Goal: Communication & Community: Answer question/provide support

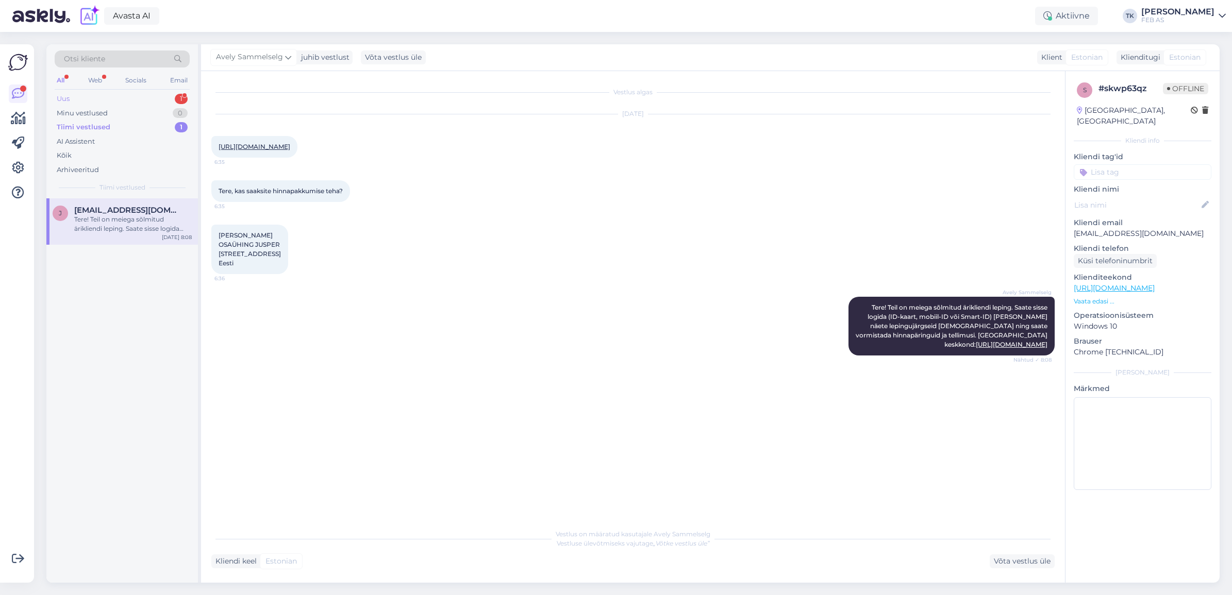
click at [129, 94] on div "Uus 1" at bounding box center [122, 99] width 135 height 14
click at [116, 218] on div "Tere" at bounding box center [133, 219] width 118 height 9
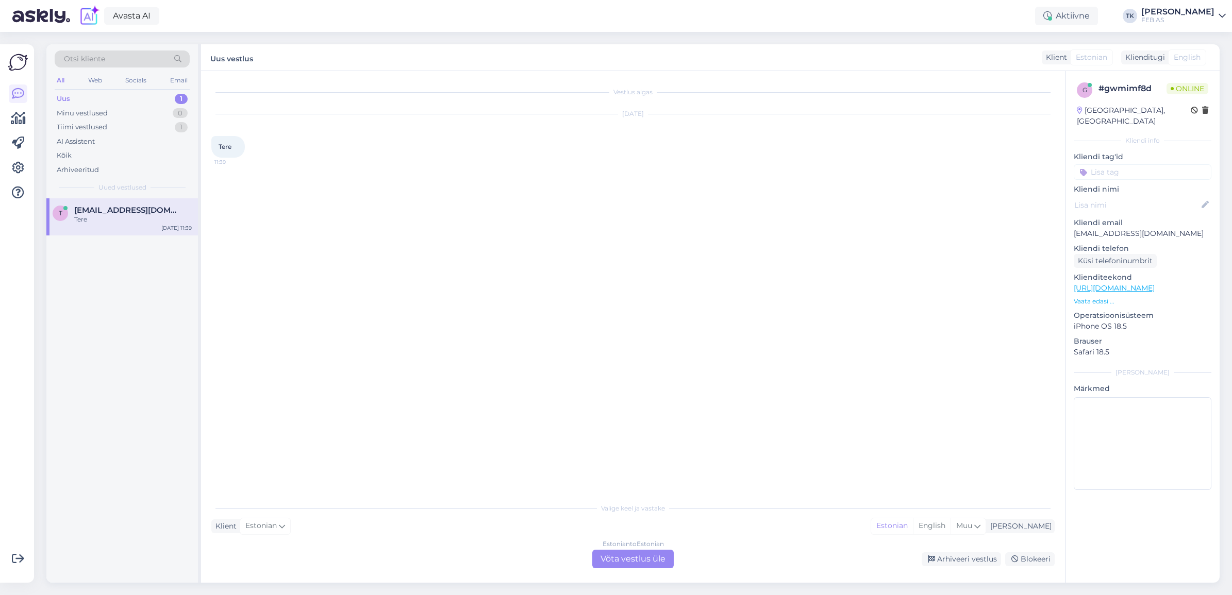
click at [664, 563] on div "Estonian to Estonian Võta vestlus üle" at bounding box center [632, 559] width 81 height 19
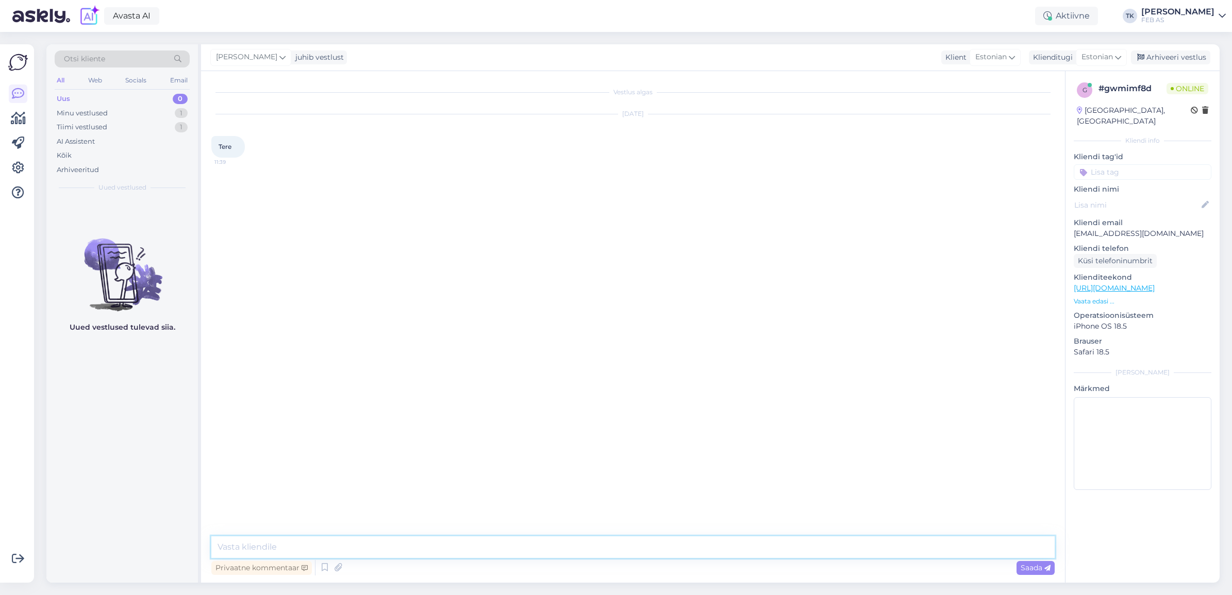
click at [521, 557] on textarea at bounding box center [632, 548] width 843 height 22
type textarea "Tere! Kuidas saame teid aidata?"
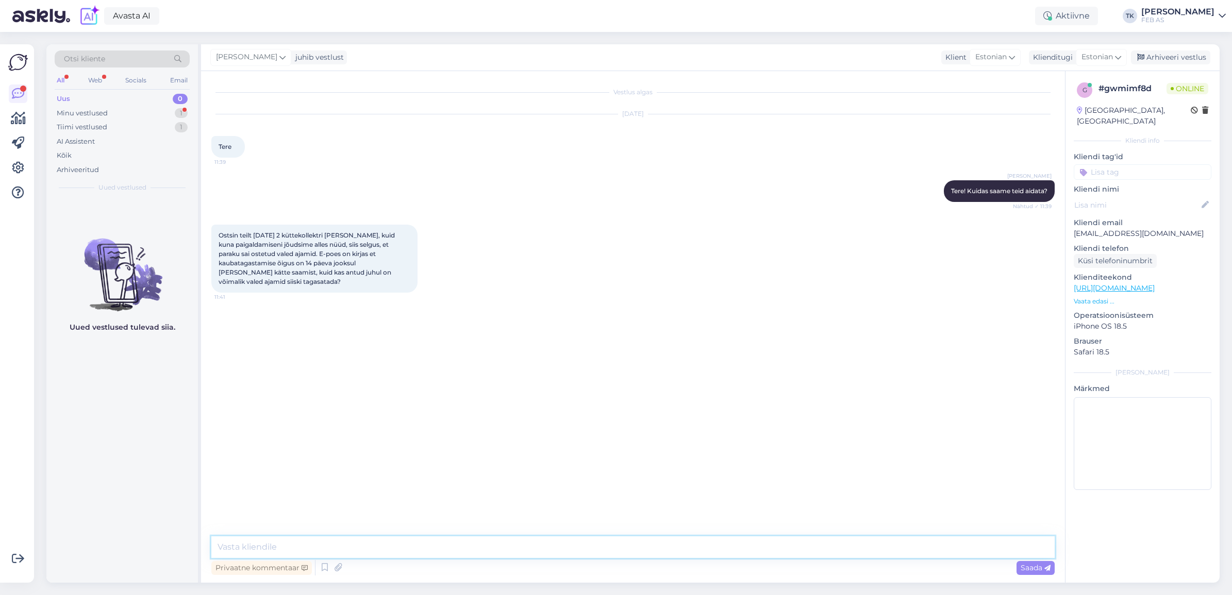
click at [328, 544] on textarea at bounding box center [632, 548] width 843 height 22
click at [350, 459] on div "Vestlus algas [DATE] Tere 11:39 Triinu [PERSON_NAME] Tere! Kuidas saame teid ai…" at bounding box center [637, 304] width 852 height 446
click at [117, 114] on div "Minu vestlused 1" at bounding box center [122, 113] width 135 height 14
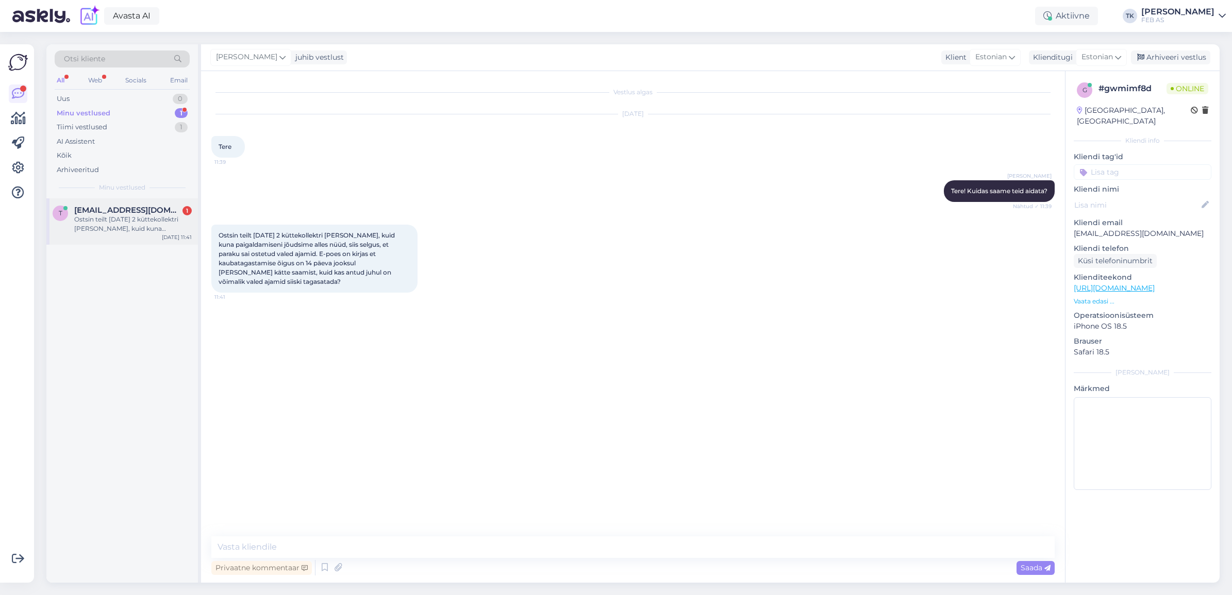
click at [133, 220] on div "Ostsin teilt [DATE] 2 küttekollektri [PERSON_NAME], kuid kuna paigaldamiseni jõ…" at bounding box center [133, 224] width 118 height 19
click at [422, 538] on textarea at bounding box center [632, 548] width 843 height 22
click at [343, 543] on textarea at bounding box center [632, 548] width 843 height 22
type textarea "Kas te sooviksite tooted tagastada või vahetada õigete vastu?"
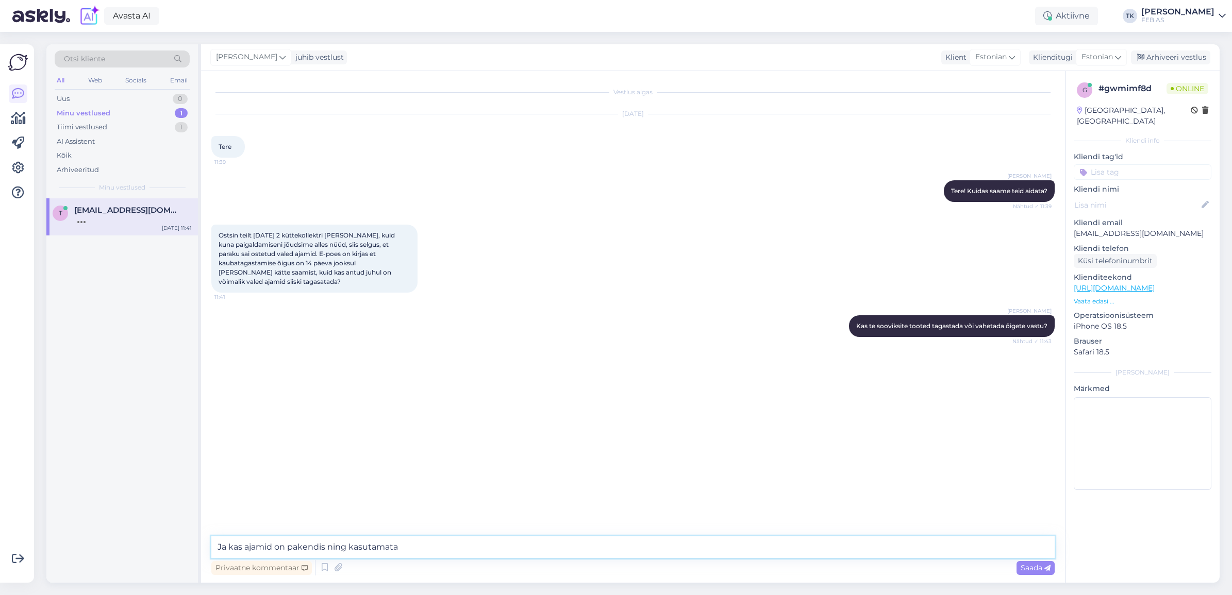
type textarea "Ja kas ajamid on pakendis ning kasutamata?"
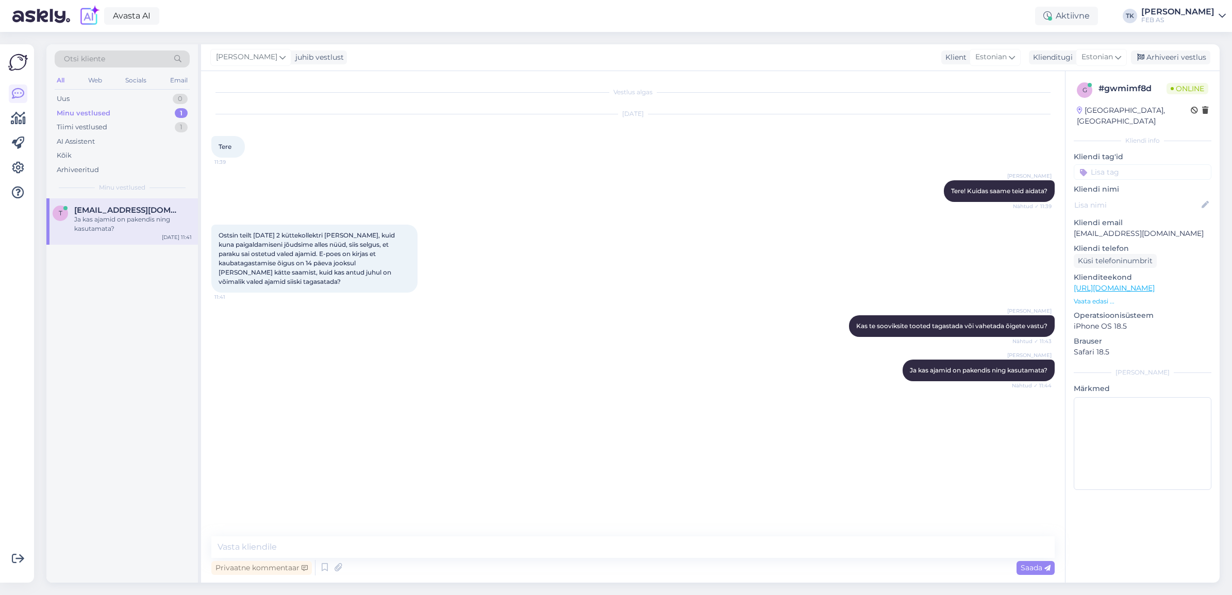
click at [514, 466] on div "Vestlus algas [DATE] Tere 11:39 Triinu [PERSON_NAME] Tere! Kuidas saame teid ai…" at bounding box center [637, 304] width 852 height 446
click at [285, 537] on textarea at bounding box center [632, 548] width 843 height 22
click at [307, 505] on div "Vestlus algas [DATE] Tere 11:39 Triinu [PERSON_NAME] Tere! Kuidas saame teid ai…" at bounding box center [637, 304] width 852 height 446
click at [130, 212] on span "[EMAIL_ADDRESS][DOMAIN_NAME]" at bounding box center [127, 210] width 107 height 9
click at [411, 553] on textarea at bounding box center [632, 548] width 843 height 22
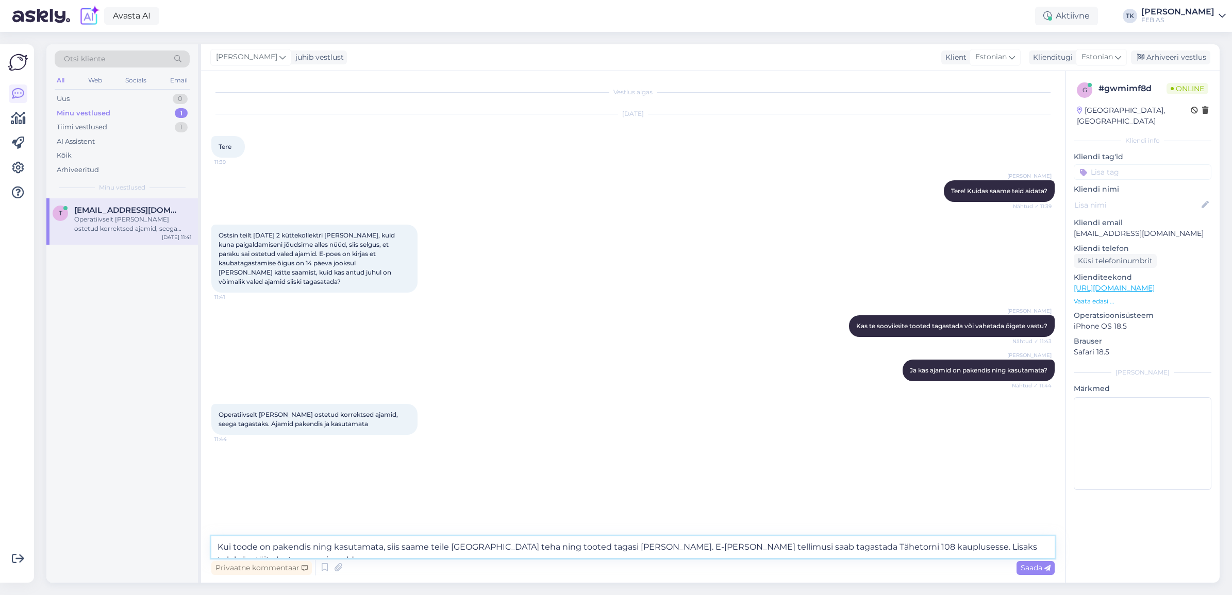
type textarea "Kui toode on pakendis ning kasutamata, siis saame teile [GEOGRAPHIC_DATA] teha …"
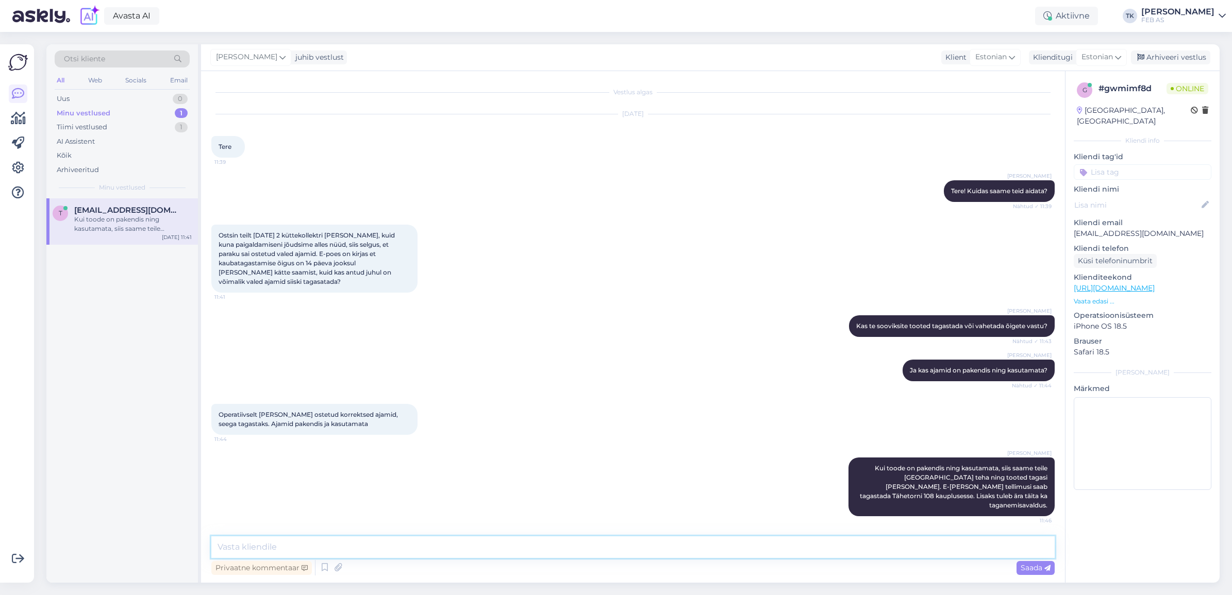
type textarea "S"
type textarea "Avalduse võib saata meile meilile või [PERSON_NAME] tagasi tuues [PERSON_NAME] …"
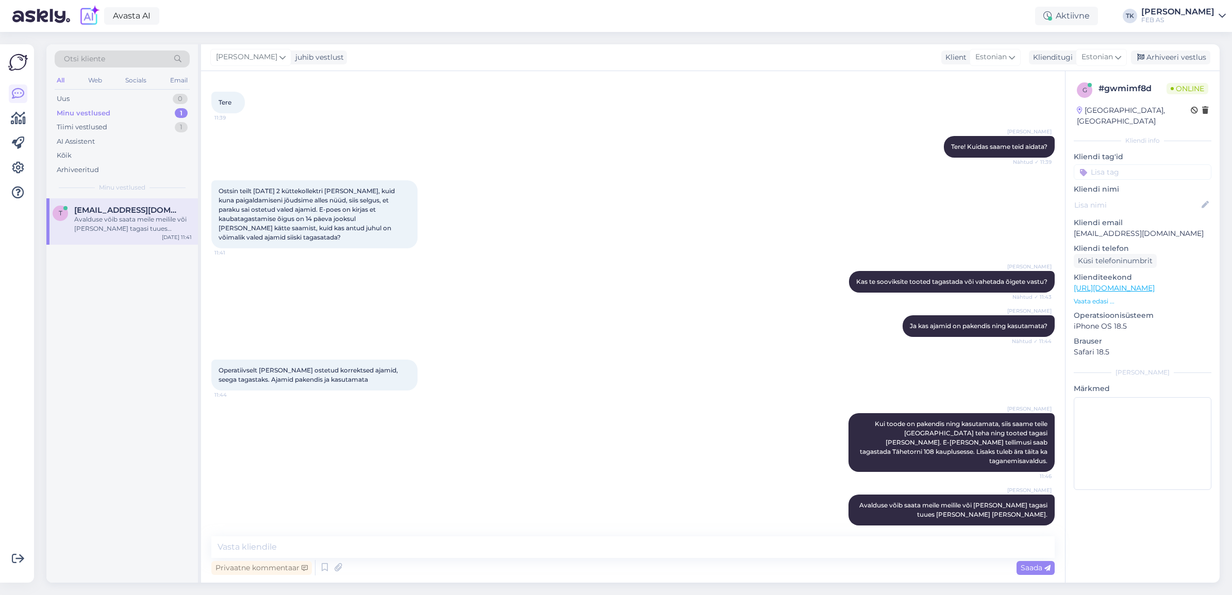
click at [524, 441] on div "[PERSON_NAME] toode on pakendis ning kasutamata, siis saame teile [GEOGRAPHIC_D…" at bounding box center [632, 442] width 843 height 81
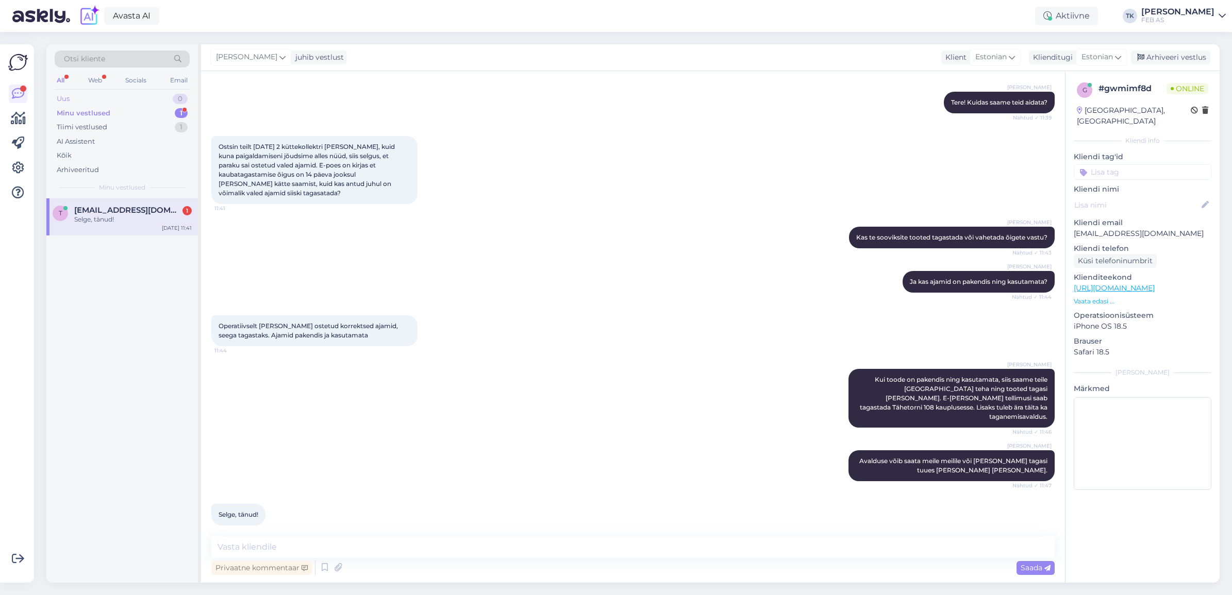
drag, startPoint x: 145, startPoint y: 96, endPoint x: 137, endPoint y: 104, distance: 11.3
click at [145, 96] on div "Uus 0" at bounding box center [122, 99] width 135 height 14
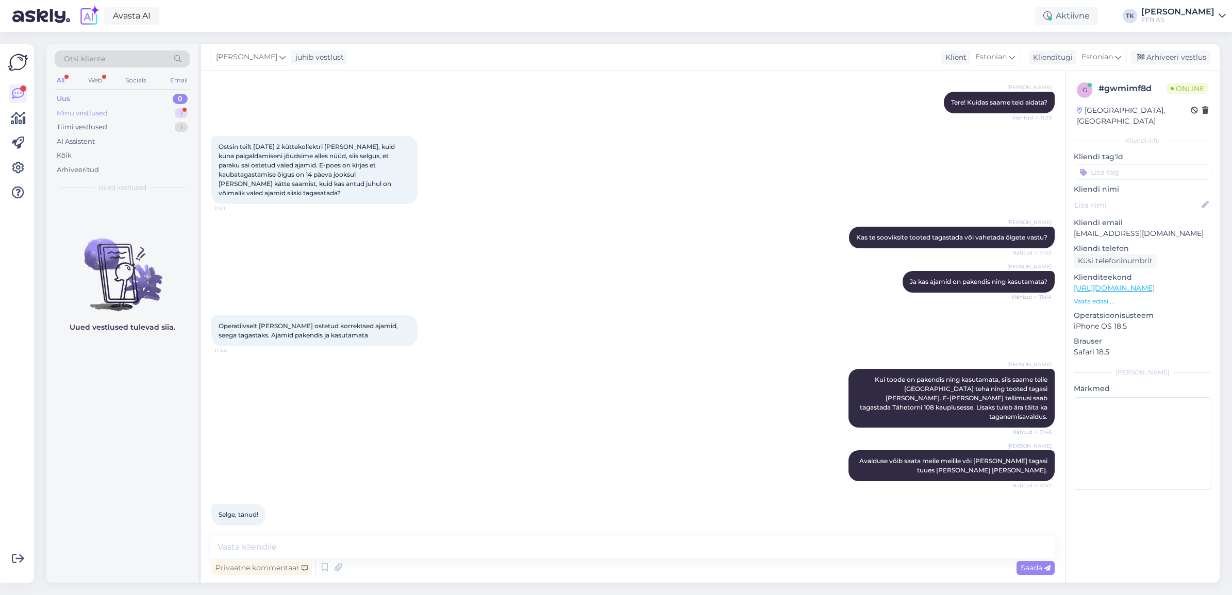
click at [127, 116] on div "Minu vestlused 1" at bounding box center [122, 113] width 135 height 14
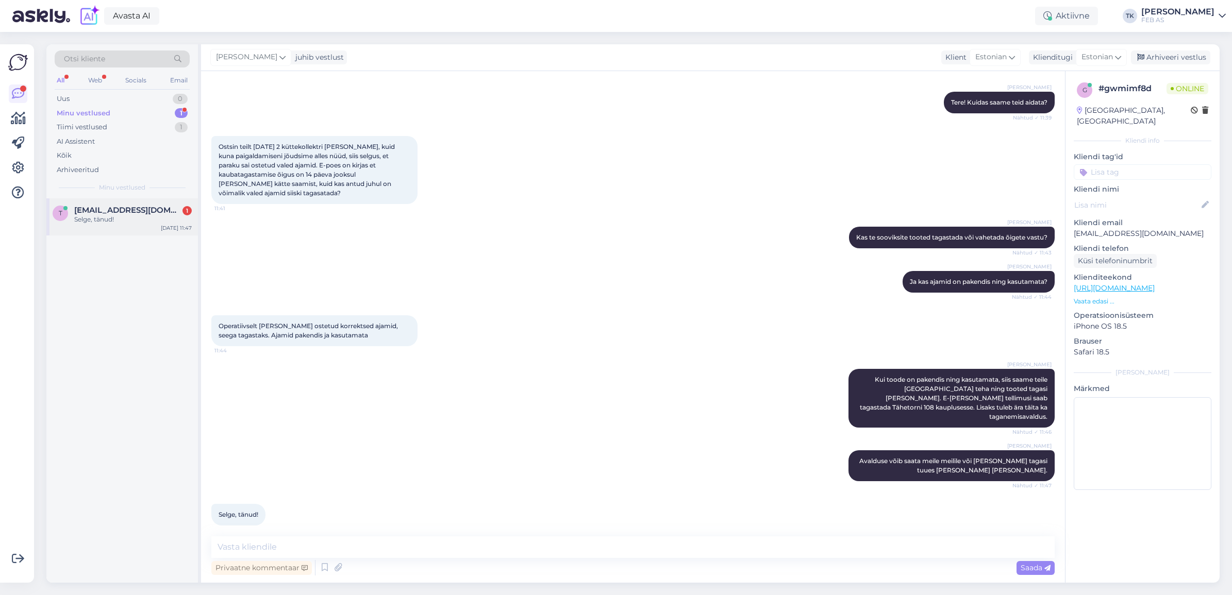
click at [127, 223] on div "Selge, tänud!" at bounding box center [133, 219] width 118 height 9
click at [266, 547] on textarea at bounding box center [632, 548] width 843 height 22
type textarea "k"
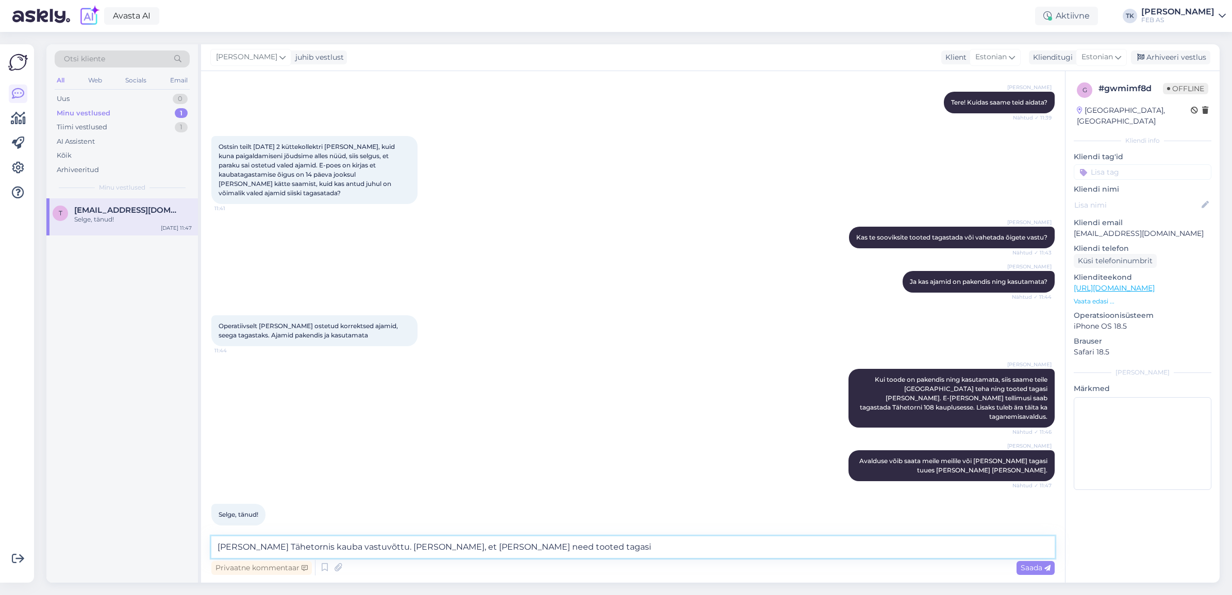
type textarea "[PERSON_NAME] Tähetornis kauba vastuvõttu. [PERSON_NAME], et [PERSON_NAME] need…"
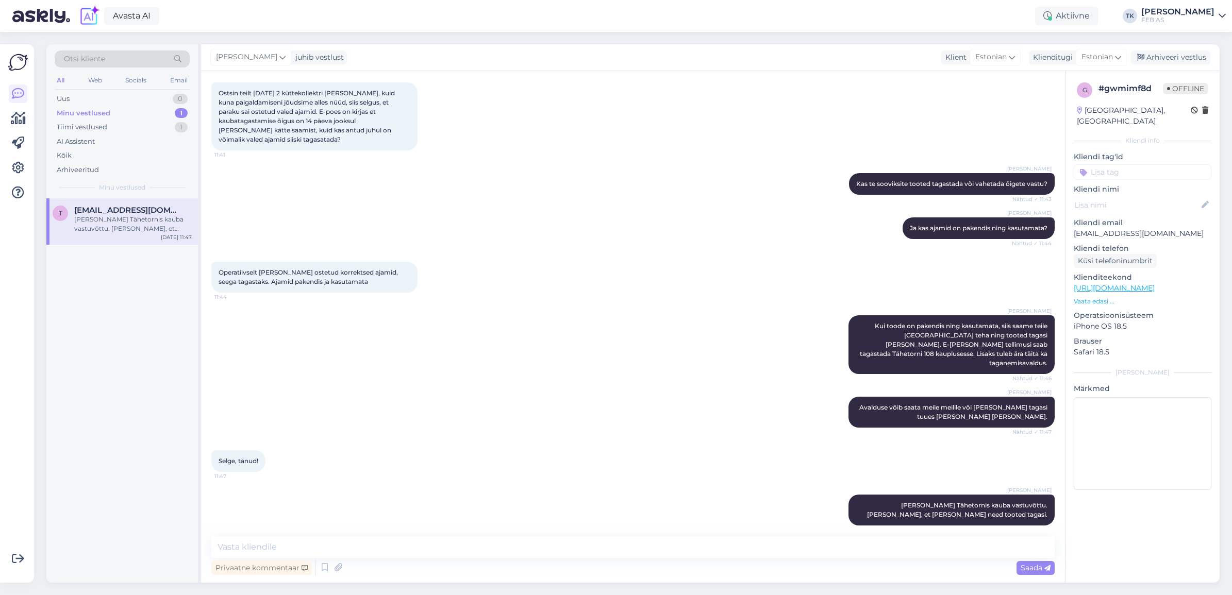
click at [429, 420] on div "Triinu [PERSON_NAME] Avalduse võib saata meile meilile või [PERSON_NAME] tagasi…" at bounding box center [632, 413] width 843 height 54
click at [361, 555] on textarea at bounding box center [632, 548] width 843 height 22
type textarea "K"
type textarea "Kui me teid rohkem aidata ei saa, siis soovime kena päeva!"
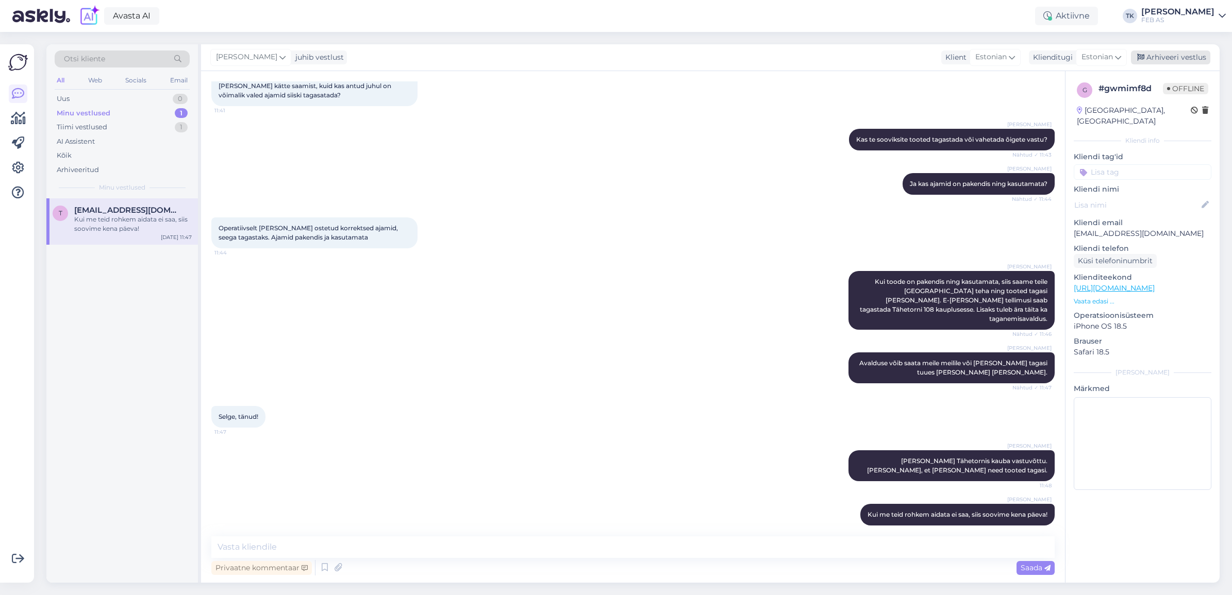
click at [1197, 61] on div "Arhiveeri vestlus" at bounding box center [1170, 58] width 79 height 14
